Goal: Navigation & Orientation: Go to known website

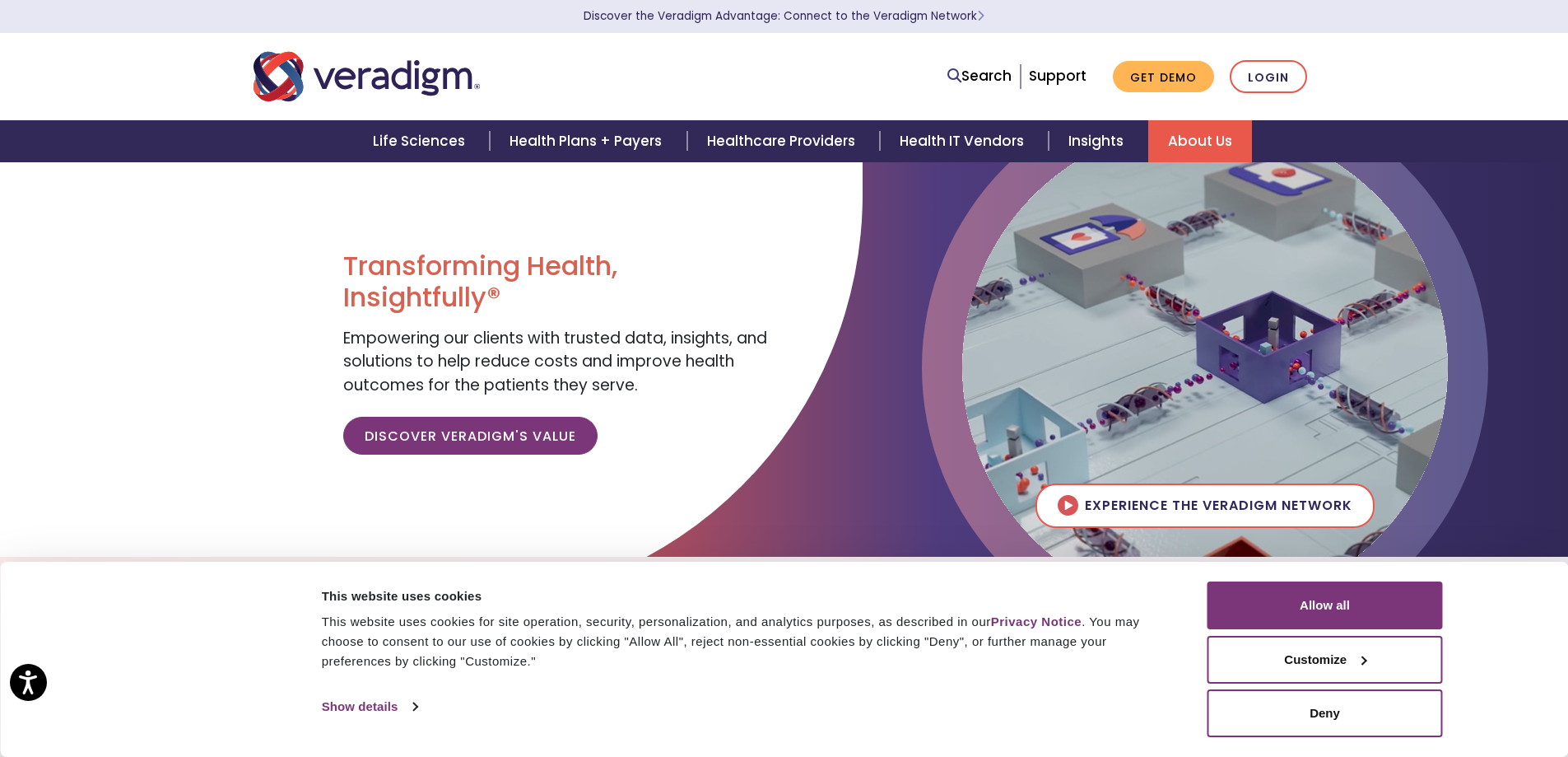
click at [1222, 149] on link "About Us" at bounding box center [1199, 140] width 104 height 42
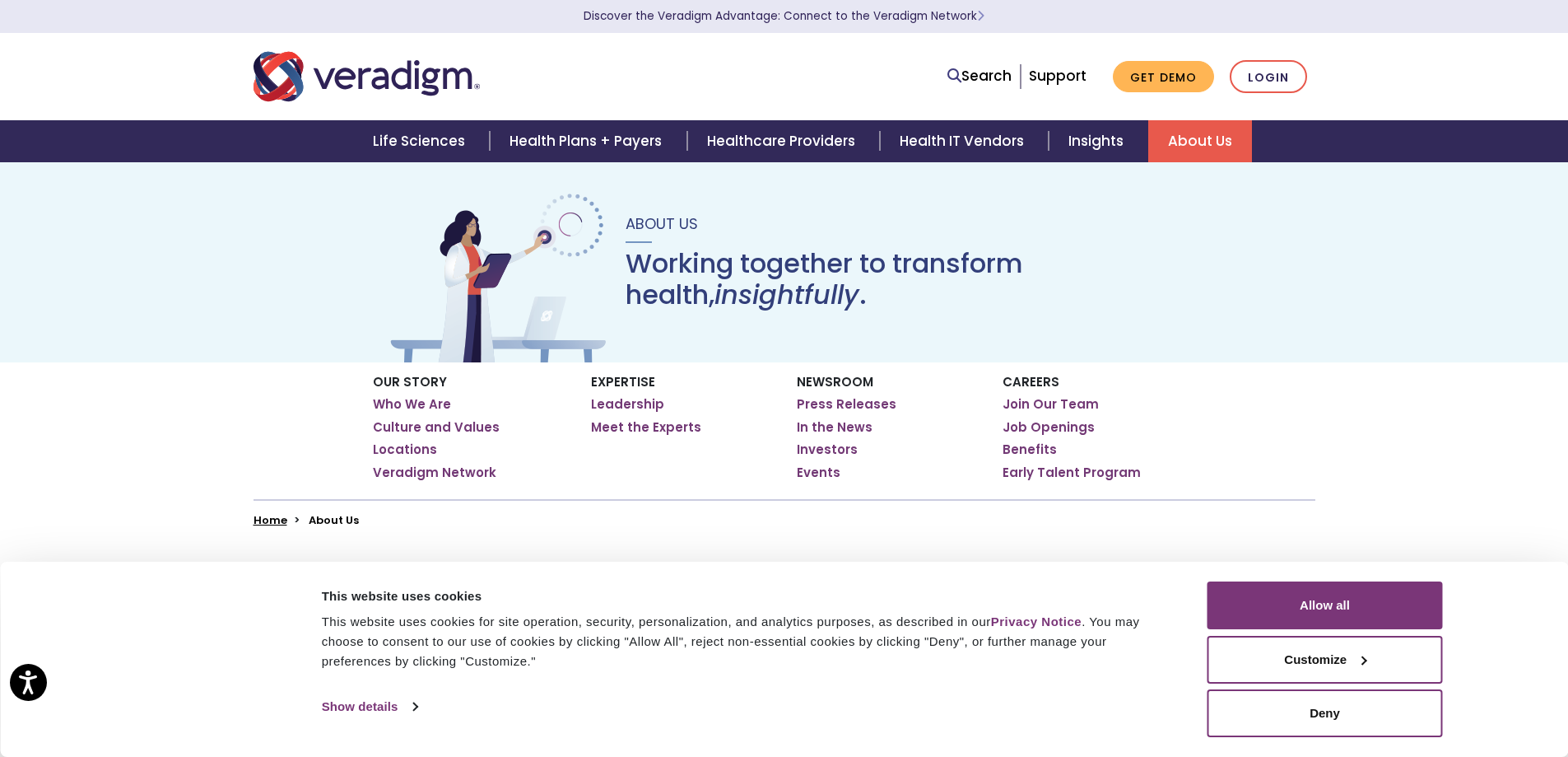
click at [470, 635] on div "This website uses cookies for site operation, security, personalization, and an…" at bounding box center [745, 641] width 848 height 59
click at [1267, 599] on button "Allow all" at bounding box center [1325, 605] width 235 height 48
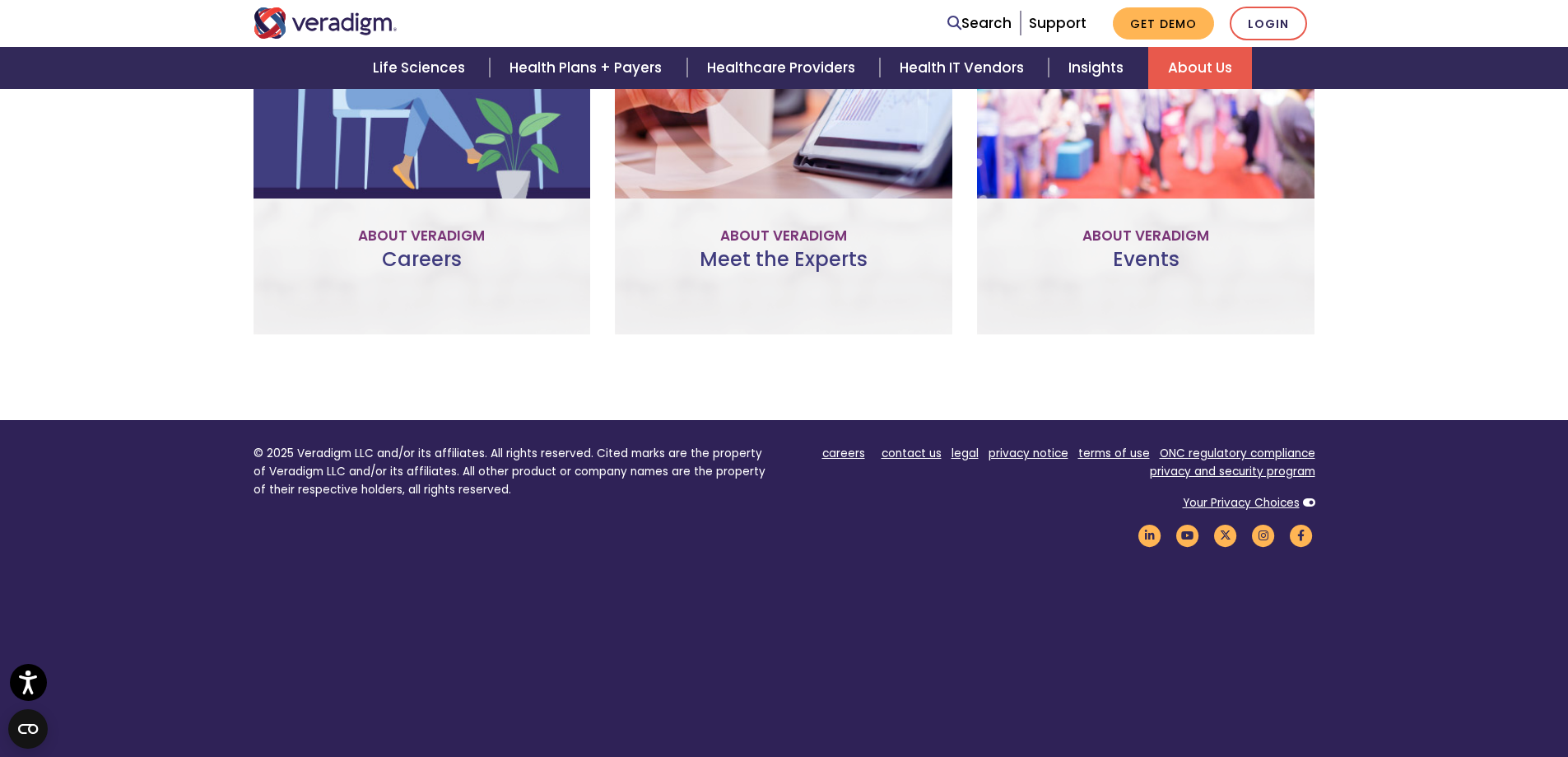
scroll to position [1255, 0]
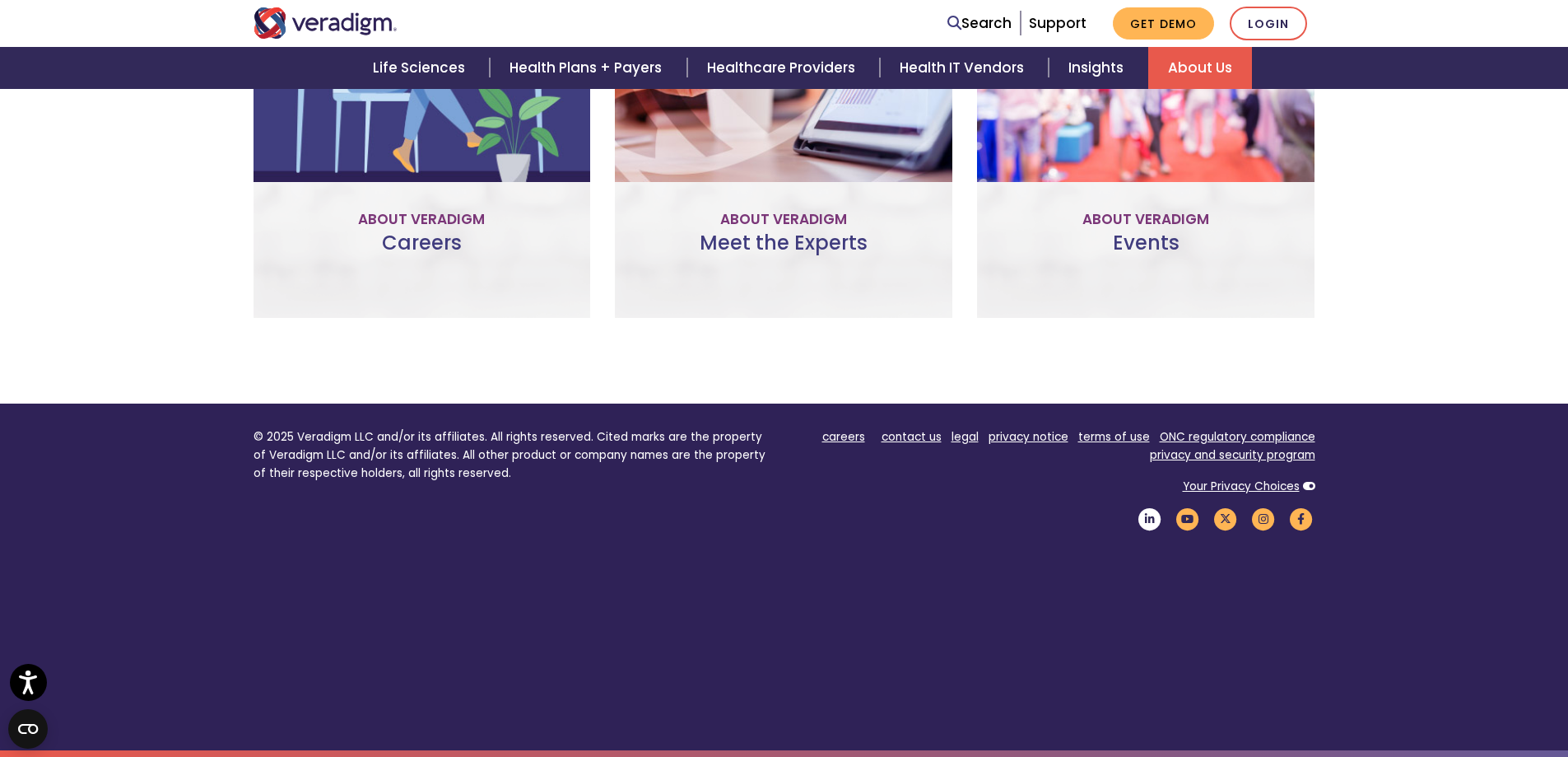
click at [1148, 518] on icon "Veradigm LinkedIn Link" at bounding box center [1149, 519] width 28 height 22
